Goal: Find specific page/section: Find specific page/section

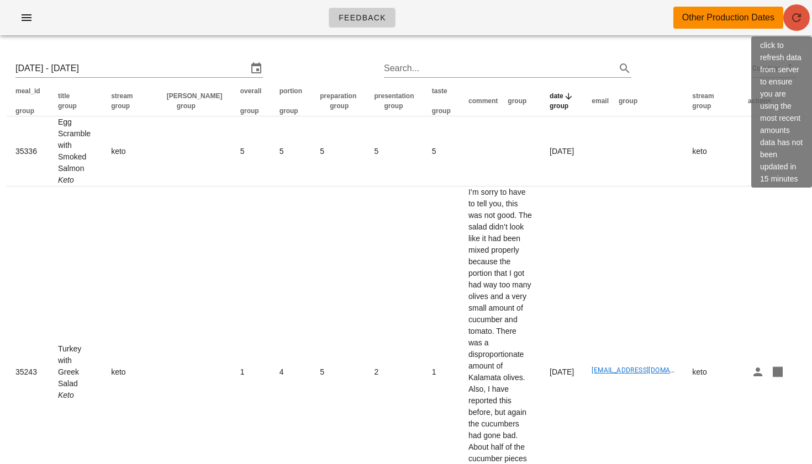
click at [793, 21] on icon "button" at bounding box center [796, 17] width 13 height 13
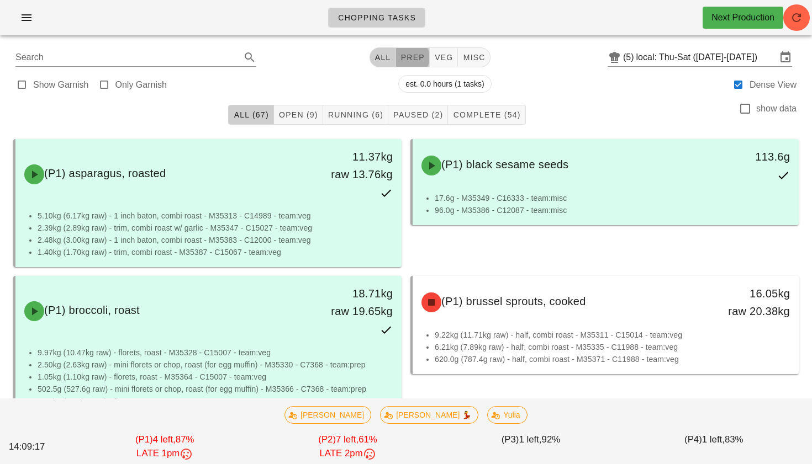
click at [401, 61] on span "prep" at bounding box center [412, 57] width 24 height 9
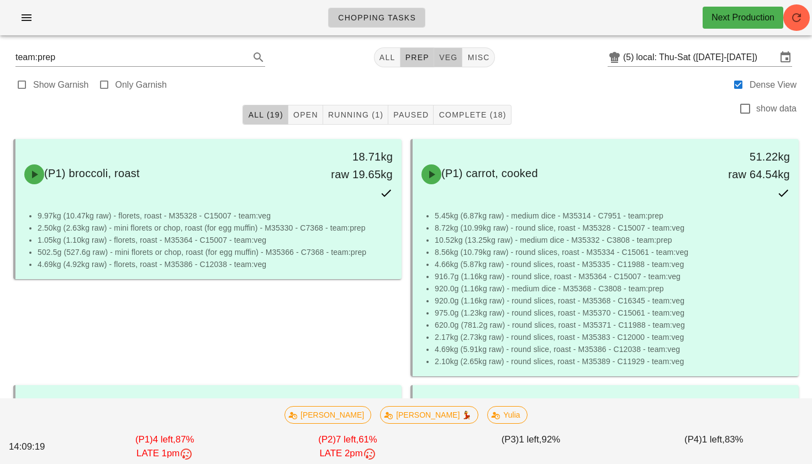
click at [443, 63] on button "veg" at bounding box center [448, 57] width 29 height 20
type input "team:veg"
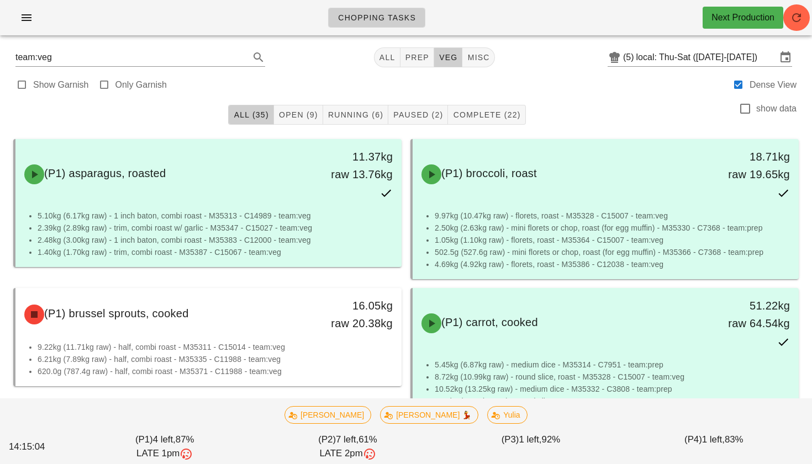
click at [789, 29] on div "Chopping Tasks Next Production" at bounding box center [406, 17] width 812 height 35
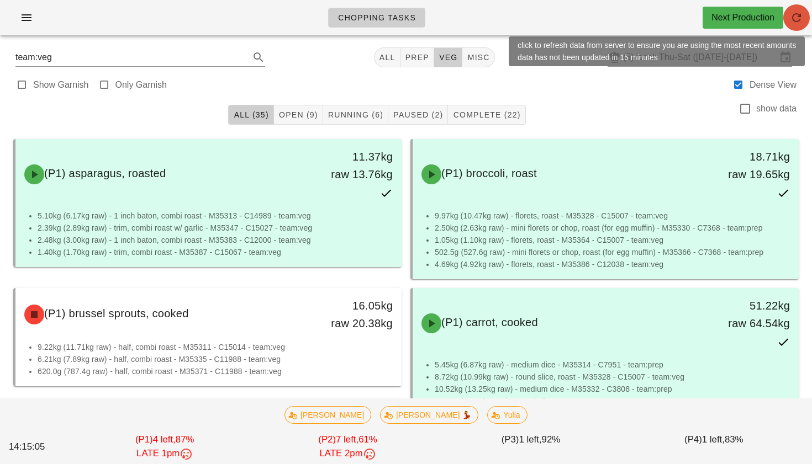
click at [789, 25] on button "button" at bounding box center [796, 17] width 27 height 27
